Goal: Check status: Check status

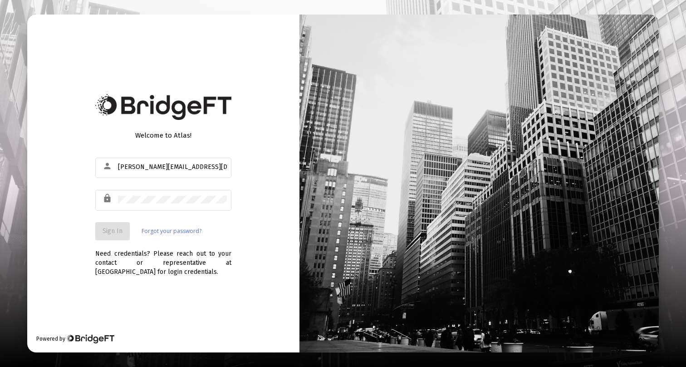
type input "[PERSON_NAME][EMAIL_ADDRESS][DOMAIN_NAME]"
click at [119, 230] on span "Sign In" at bounding box center [113, 231] width 20 height 8
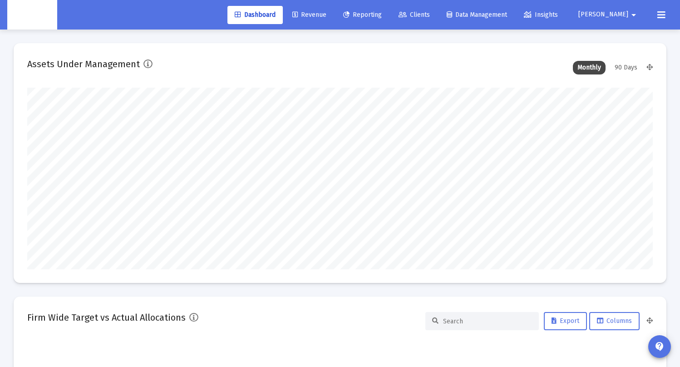
type input "[DATE]"
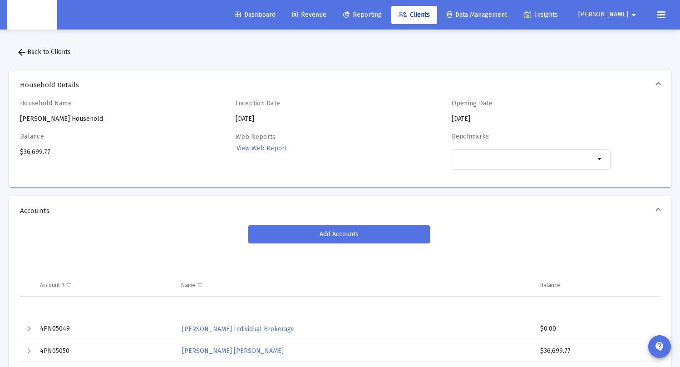
click at [33, 150] on div "Balance $36,699.77" at bounding box center [99, 156] width 159 height 47
copy div "$36,699.77"
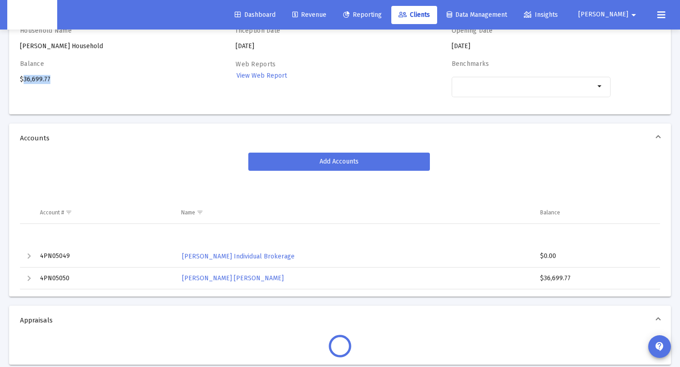
scroll to position [47, 0]
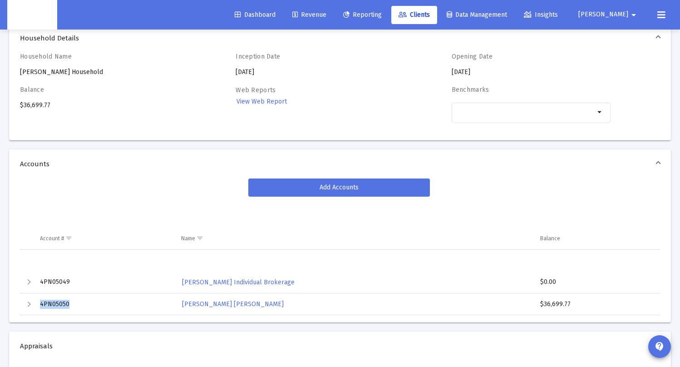
drag, startPoint x: 72, startPoint y: 304, endPoint x: 40, endPoint y: 306, distance: 31.8
click at [40, 306] on td "4PN05050" at bounding box center [104, 304] width 141 height 22
copy td "4PN05050"
click at [42, 106] on div "Balance $36,699.77" at bounding box center [99, 109] width 159 height 47
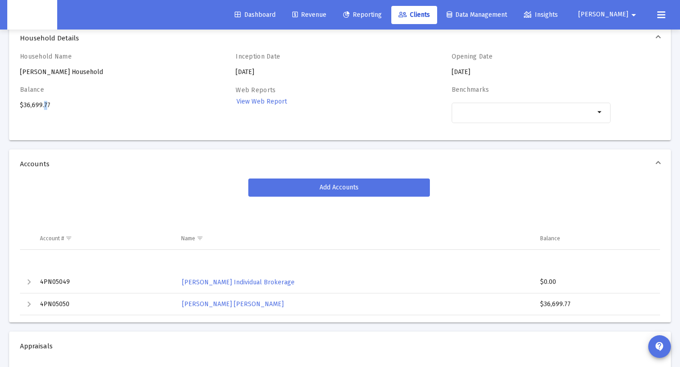
click at [42, 106] on div "Balance $36,699.77" at bounding box center [99, 109] width 159 height 47
click at [368, 87] on div "Web Reports View Web Report" at bounding box center [315, 109] width 159 height 47
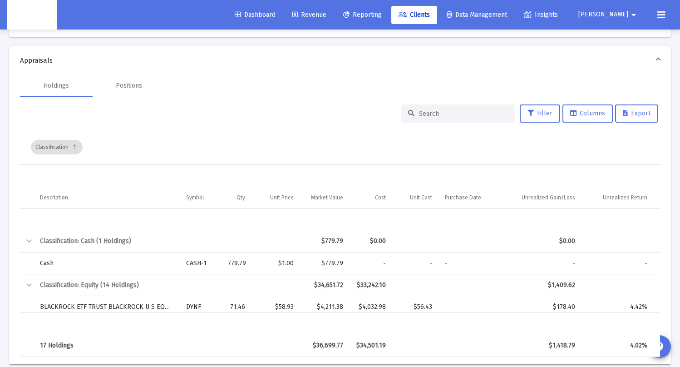
scroll to position [0, 0]
